Goal: Task Accomplishment & Management: Use online tool/utility

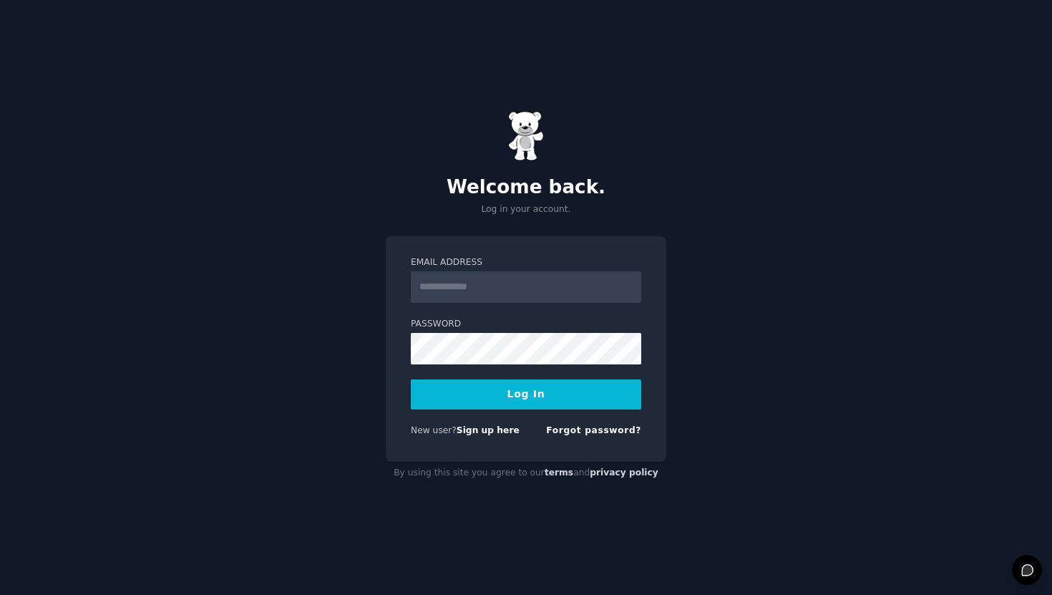
click at [447, 285] on input "Email Address" at bounding box center [526, 286] width 231 height 31
type input "**********"
click at [528, 384] on button "Log In" at bounding box center [526, 394] width 231 height 30
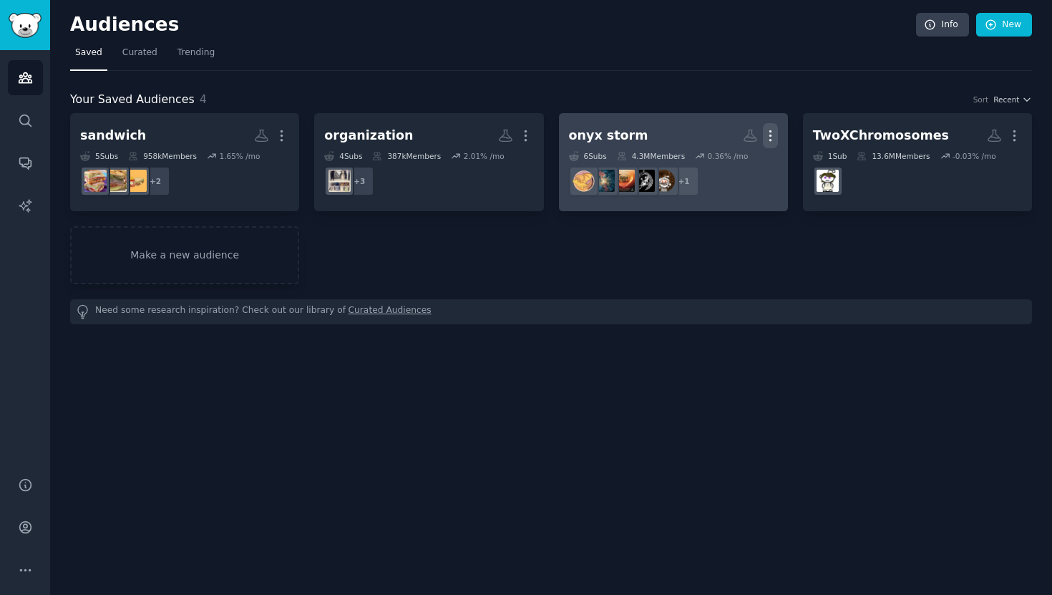
click at [774, 131] on icon "button" at bounding box center [770, 135] width 15 height 15
click at [742, 159] on p "Delete" at bounding box center [731, 165] width 33 height 15
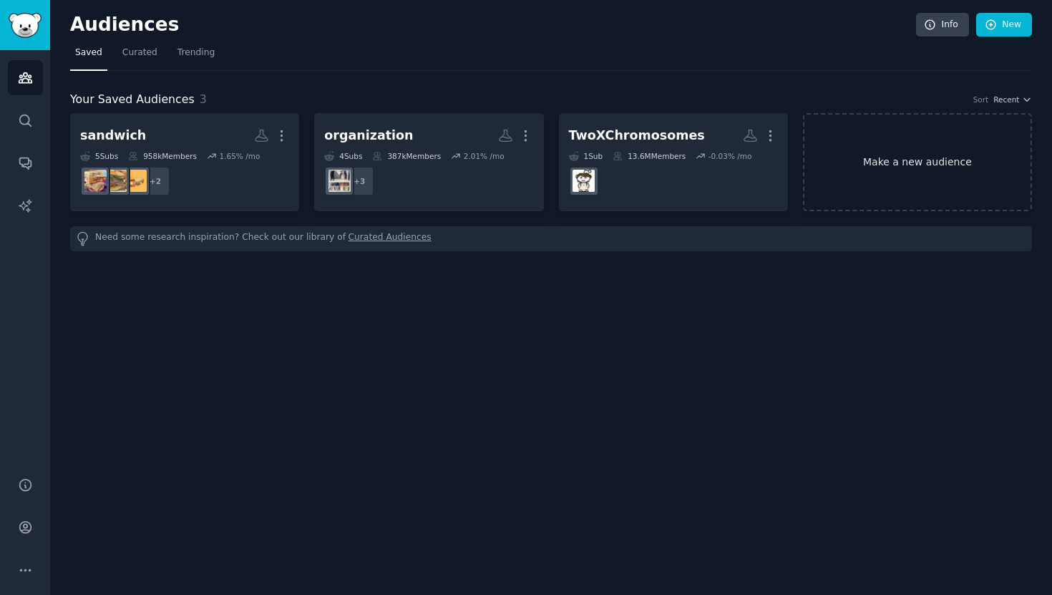
click at [896, 165] on link "Make a new audience" at bounding box center [917, 162] width 229 height 98
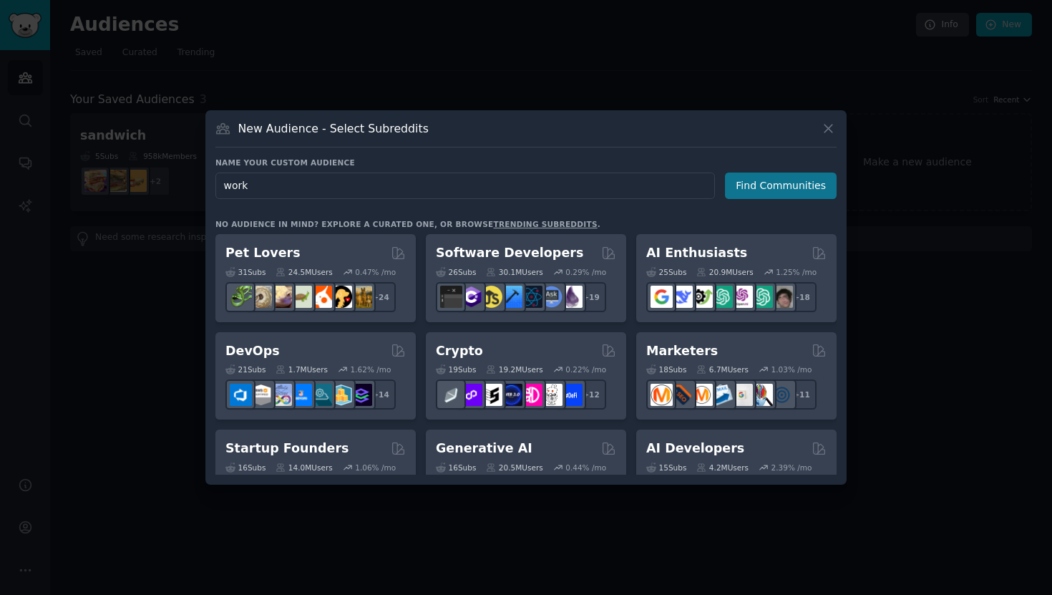
type input "work"
click at [797, 185] on button "Find Communities" at bounding box center [781, 186] width 112 height 26
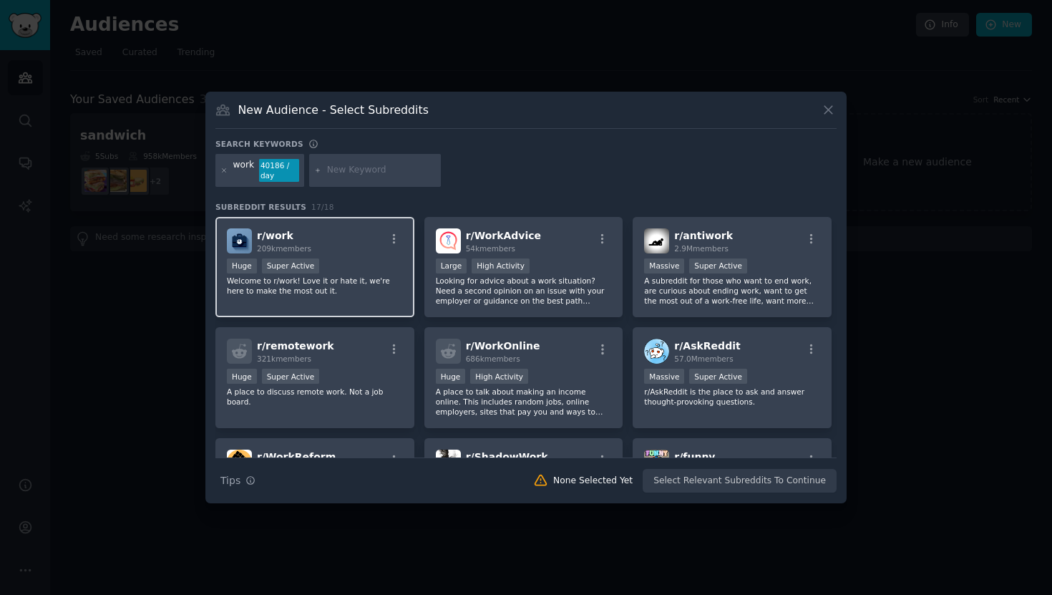
click at [383, 302] on div "r/ work 209k members >= 95th percentile for submissions / day Huge Super Active…" at bounding box center [314, 267] width 199 height 101
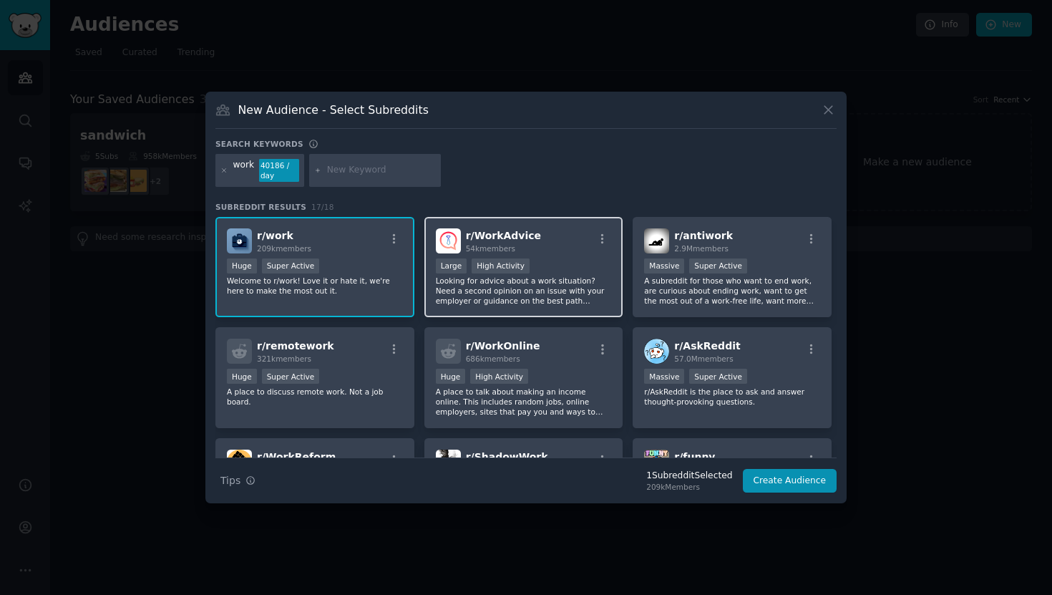
click at [505, 297] on p "Looking for advice about a work situation? Need a second opinion on an issue wi…" at bounding box center [524, 291] width 176 height 30
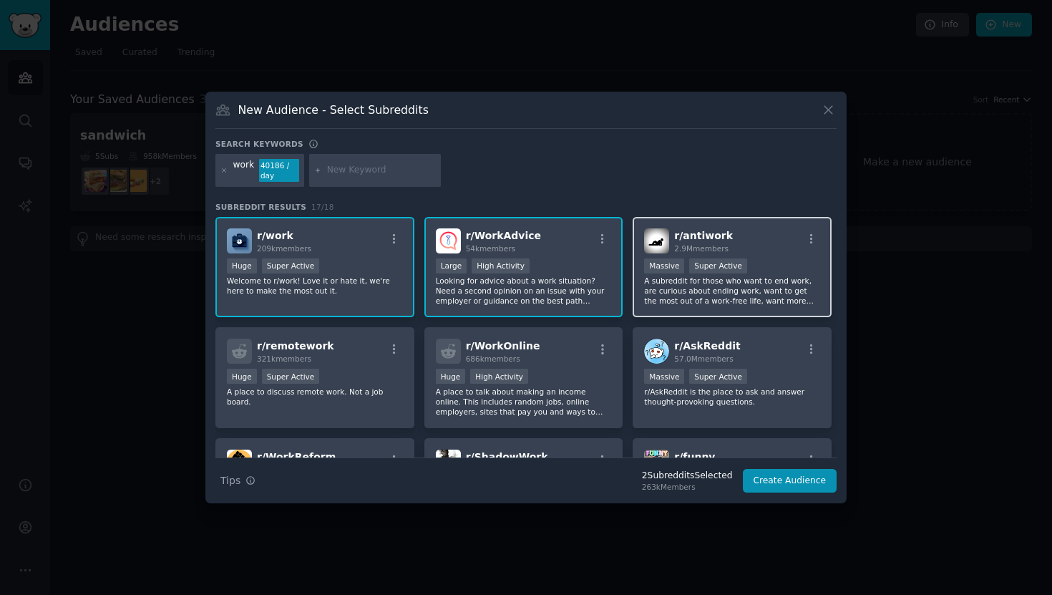
click at [645, 290] on p "A subreddit for those who want to end work, are curious about ending work, want…" at bounding box center [732, 291] width 176 height 30
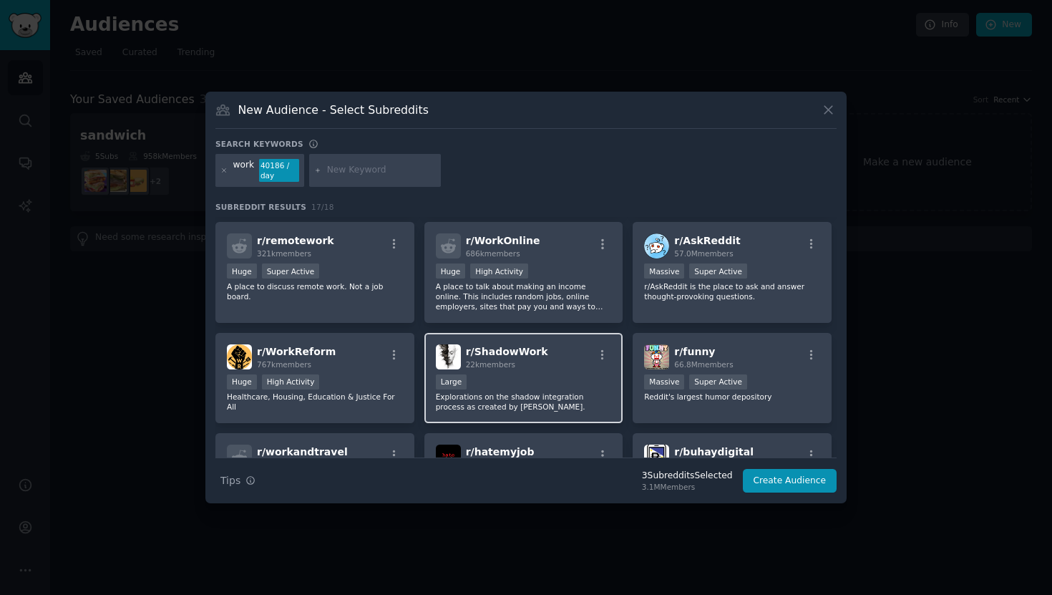
scroll to position [125, 0]
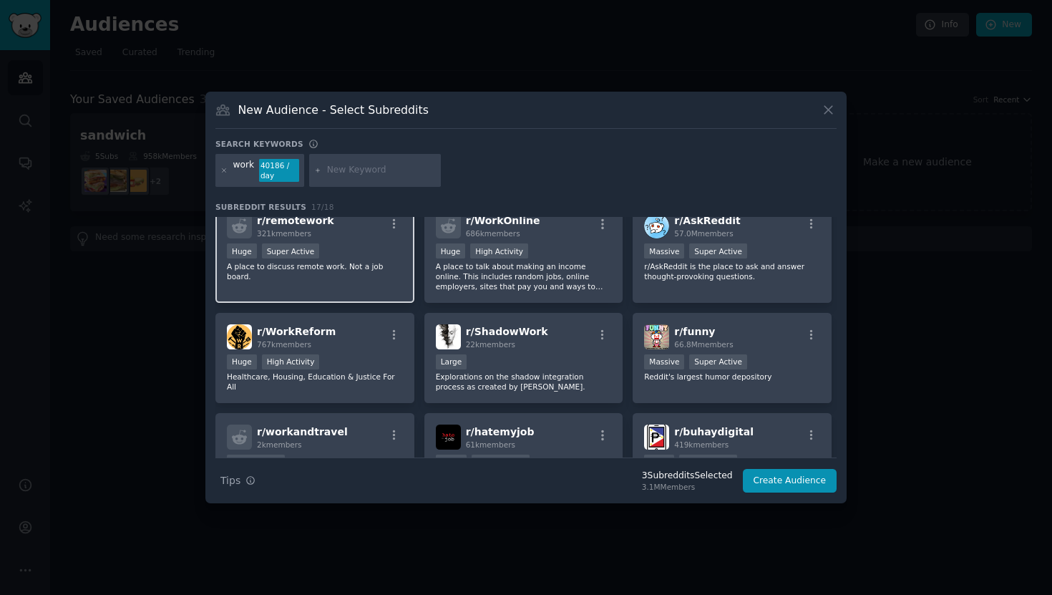
click at [367, 273] on p "A place to discuss remote work. Not a job board." at bounding box center [315, 271] width 176 height 20
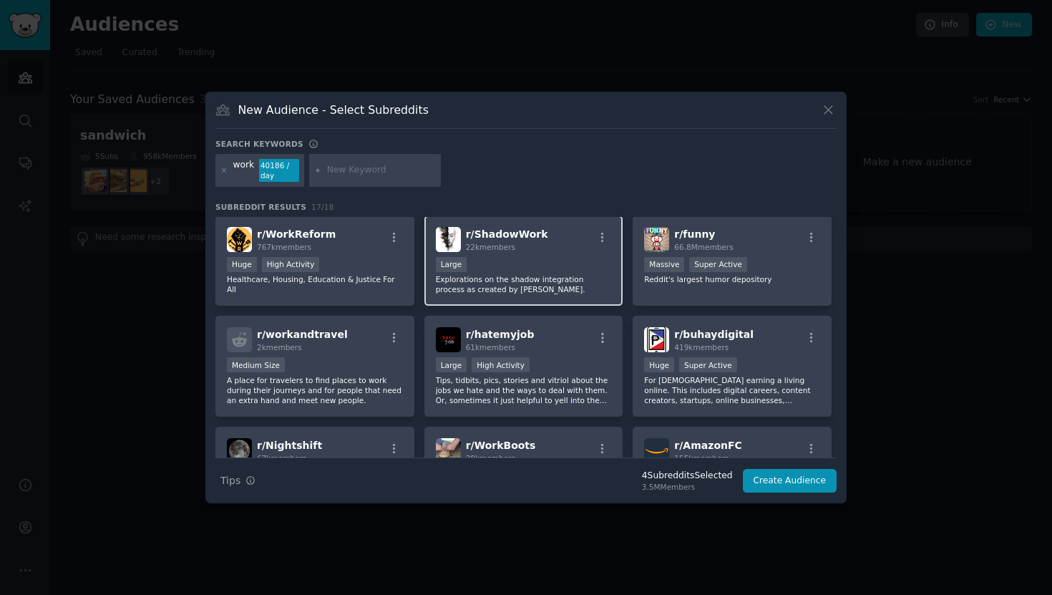
scroll to position [248, 0]
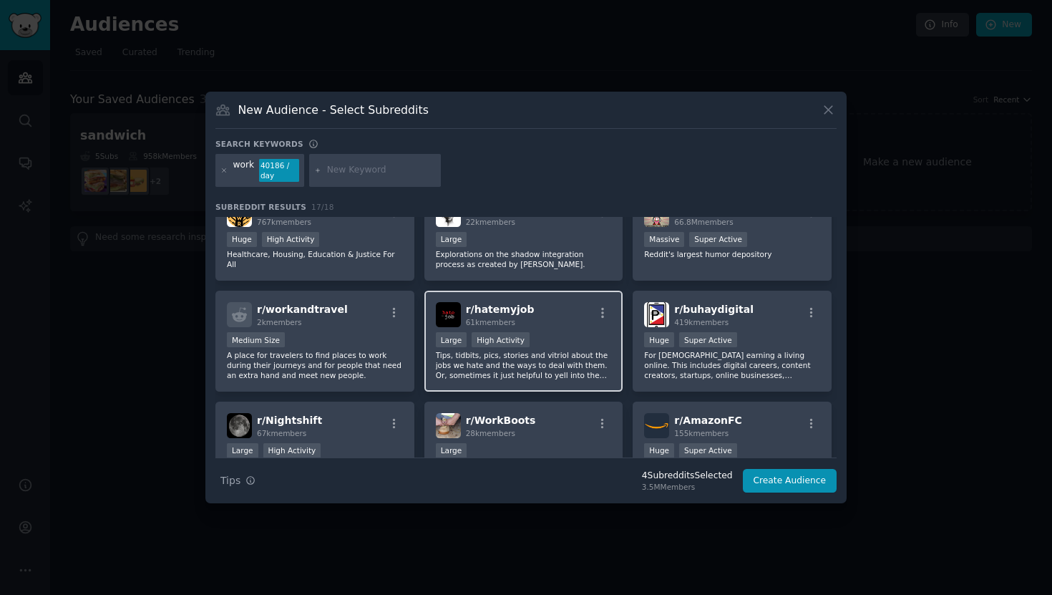
click at [572, 352] on p "Tips, tidbits, pics, stories and vitriol about the jobs we hate and the ways to…" at bounding box center [524, 365] width 176 height 30
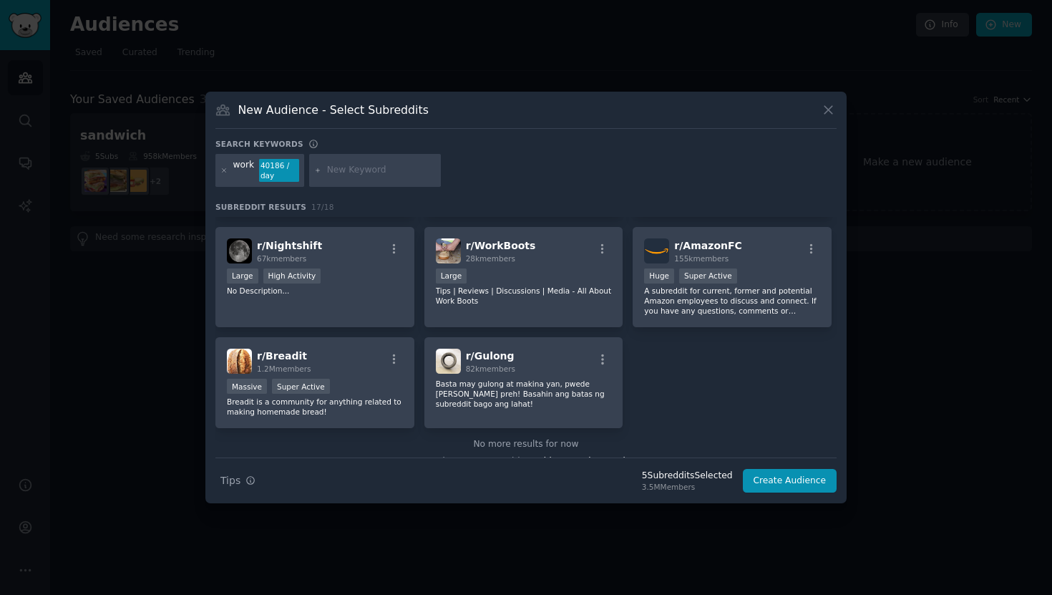
scroll to position [443, 0]
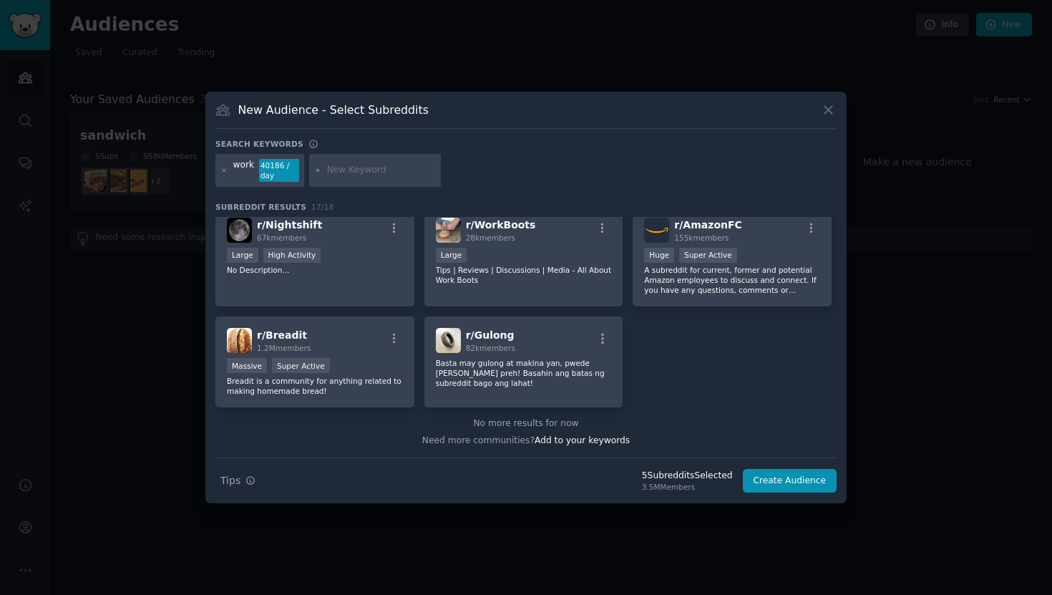
click at [338, 169] on input "text" at bounding box center [381, 170] width 109 height 13
type input "office"
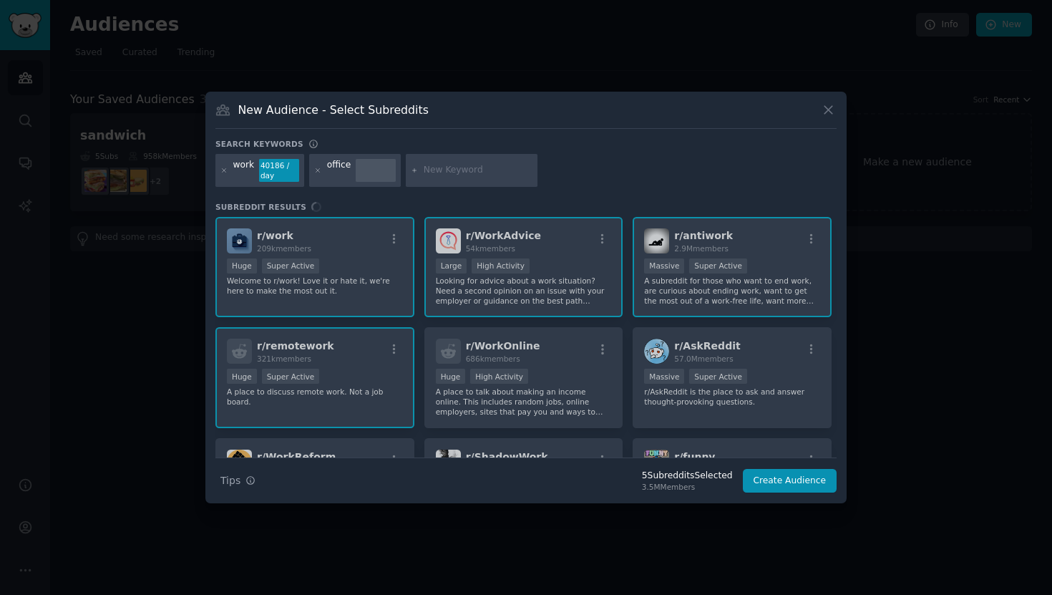
click at [437, 170] on input "text" at bounding box center [478, 170] width 109 height 13
type input "corporate"
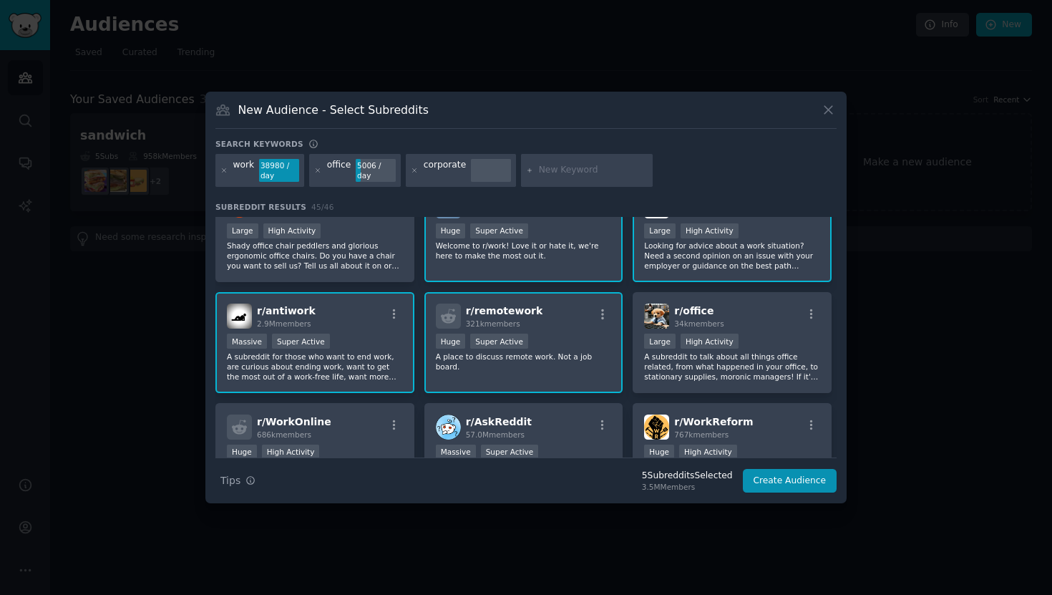
scroll to position [51, 0]
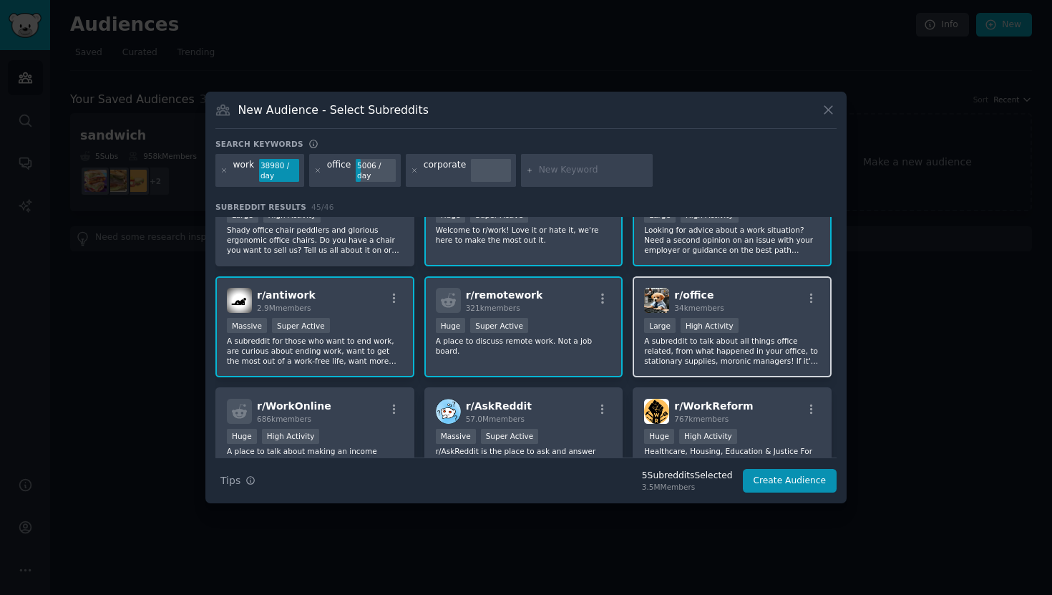
click at [704, 357] on p "A subreddit to talk about all things office related, from what happened in your…" at bounding box center [732, 351] width 176 height 30
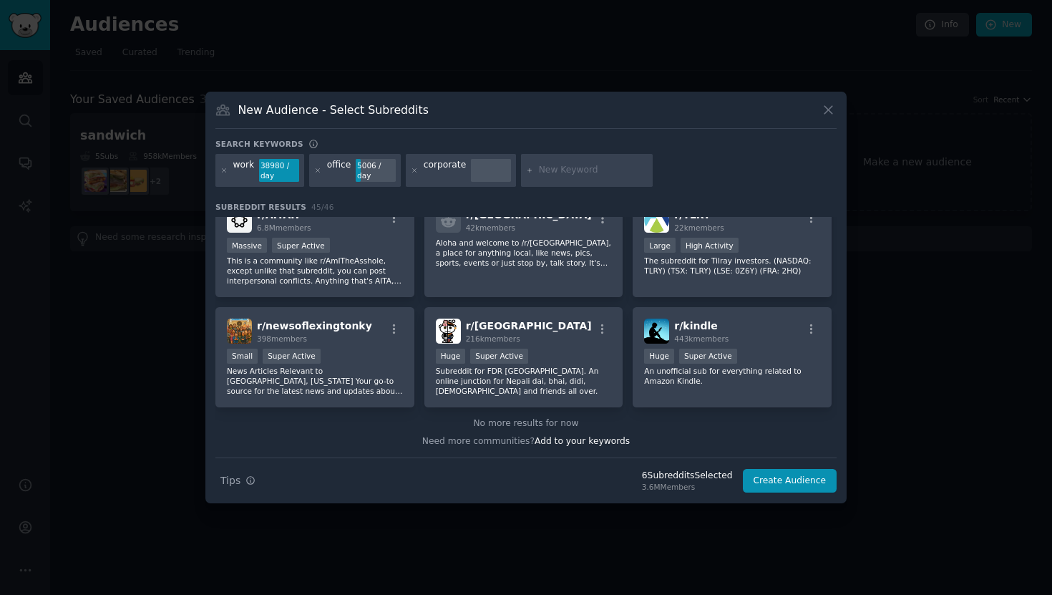
scroll to position [1448, 0]
click at [775, 480] on button "Create Audience" at bounding box center [790, 481] width 94 height 24
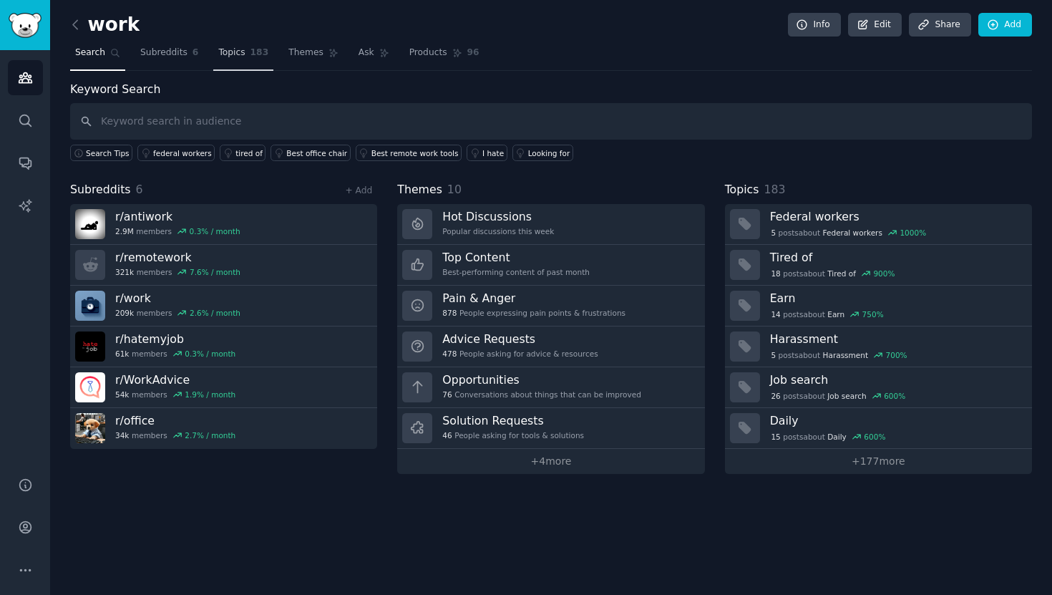
click at [220, 56] on span "Topics" at bounding box center [231, 53] width 26 height 13
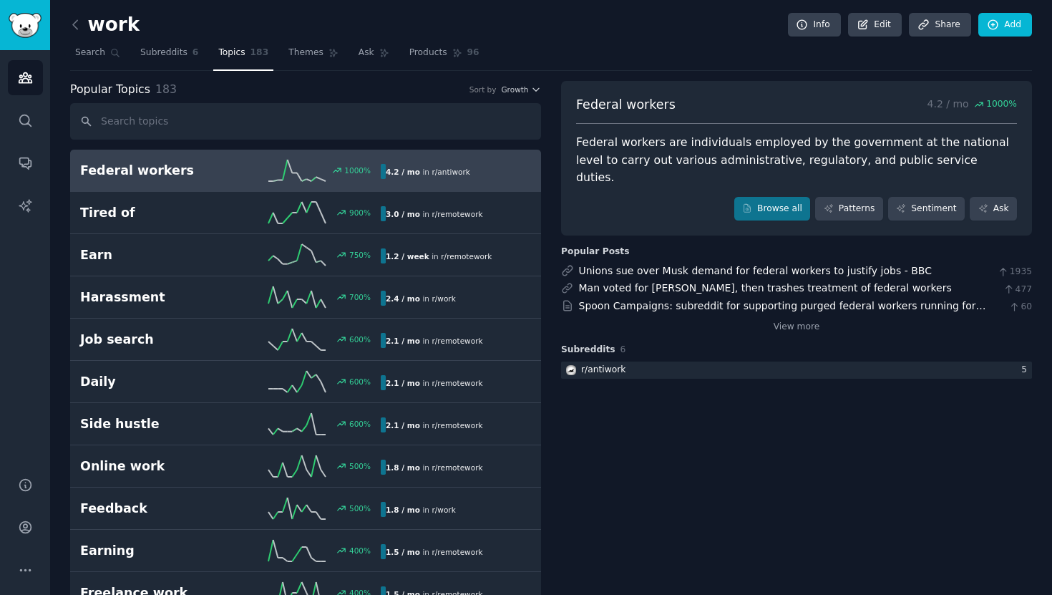
click at [248, 117] on input "text" at bounding box center [305, 121] width 471 height 37
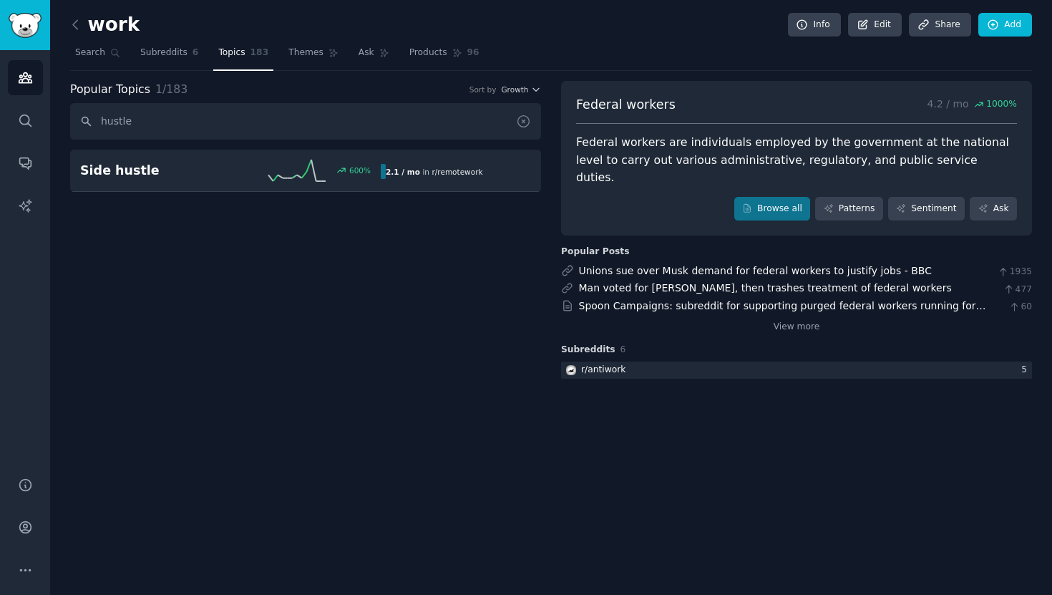
type input "hustle"
click at [523, 120] on icon at bounding box center [523, 121] width 11 height 11
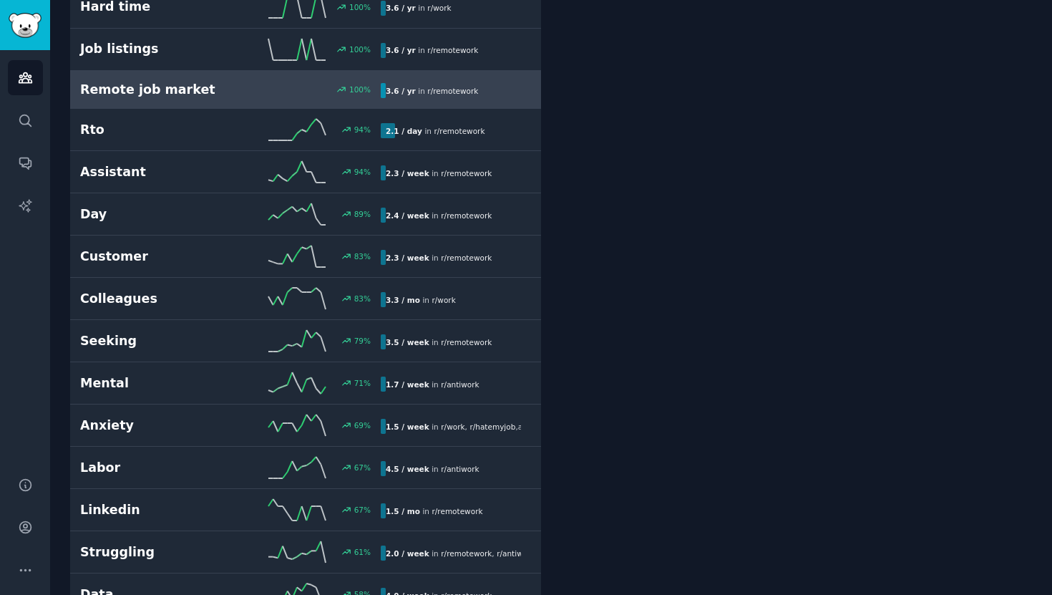
scroll to position [1629, 0]
